Goal: Task Accomplishment & Management: Manage account settings

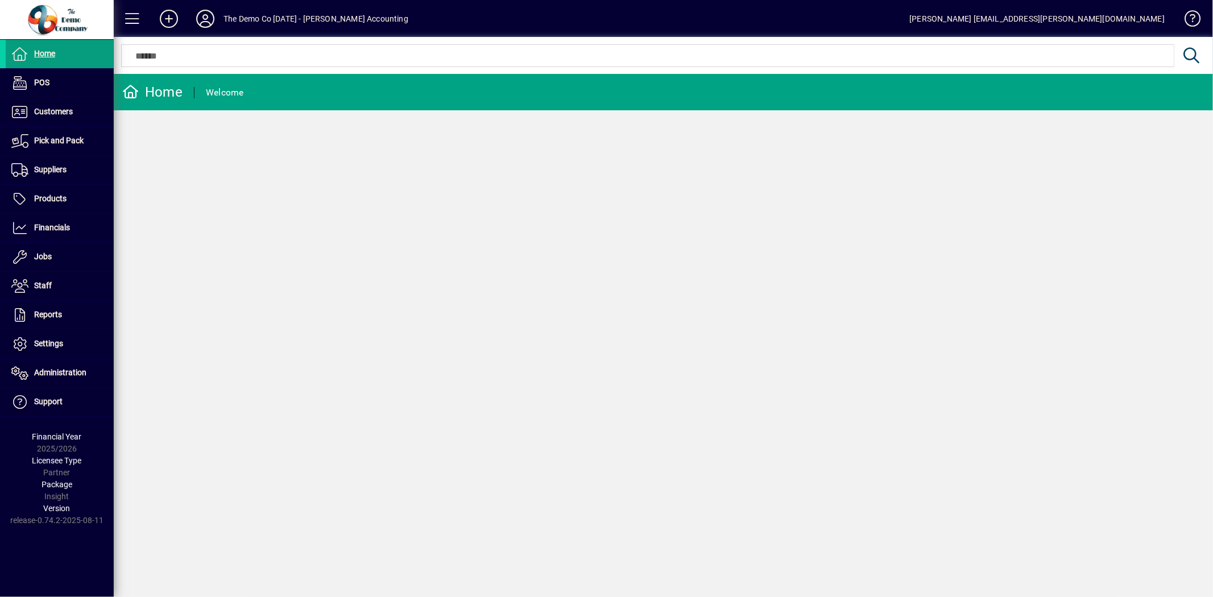
click at [202, 19] on icon at bounding box center [205, 19] width 23 height 18
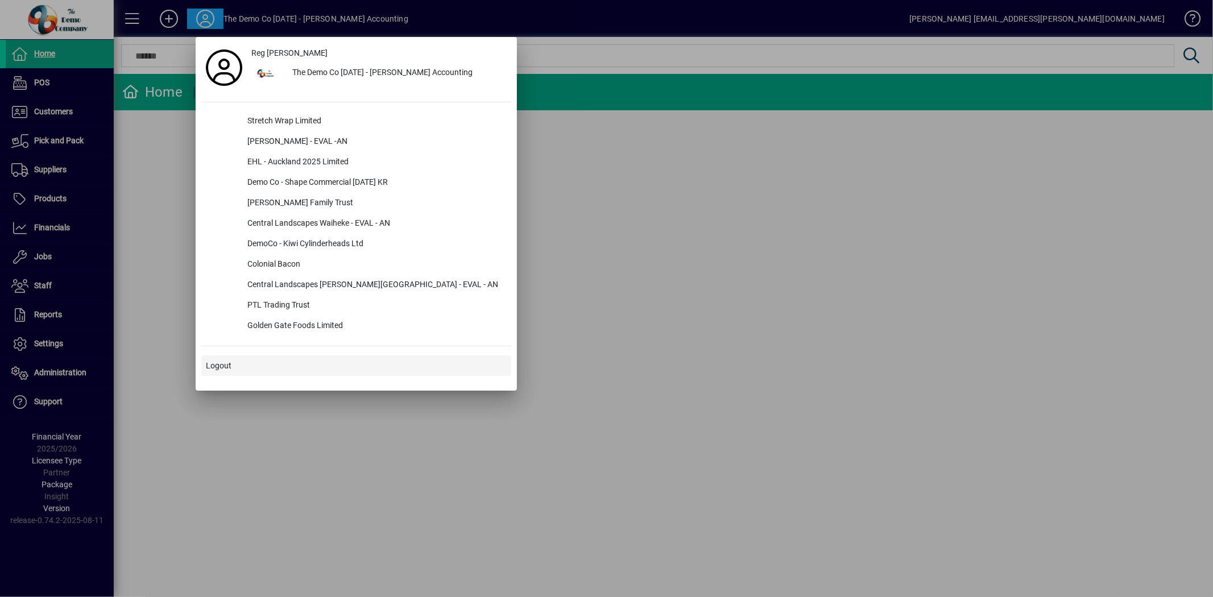
click at [222, 368] on span "Logout" at bounding box center [219, 366] width 26 height 12
